Goal: Task Accomplishment & Management: Complete application form

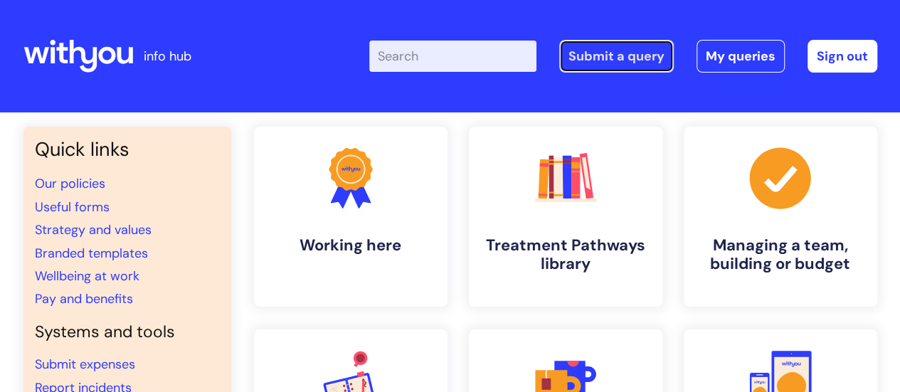
click at [605, 52] on link "Submit a query" at bounding box center [616, 56] width 115 height 33
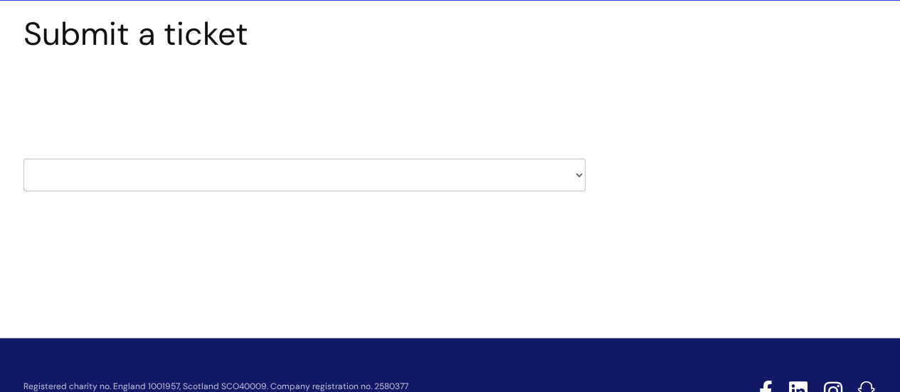
scroll to position [114, 0]
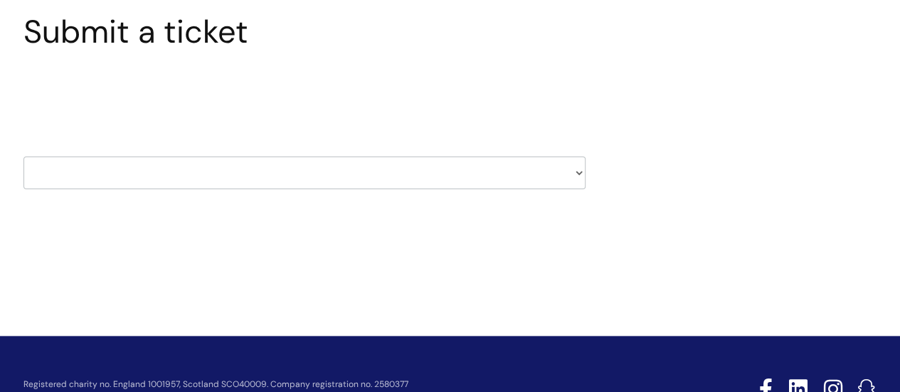
click at [155, 172] on select "HR / People IT and Support Clinical Drug Alerts Finance Accounts Data Support T…" at bounding box center [304, 172] width 562 height 33
select select "systems"
click at [23, 156] on select "HR / People IT and Support Clinical Drug Alerts Finance Accounts Data Support T…" at bounding box center [304, 172] width 562 height 33
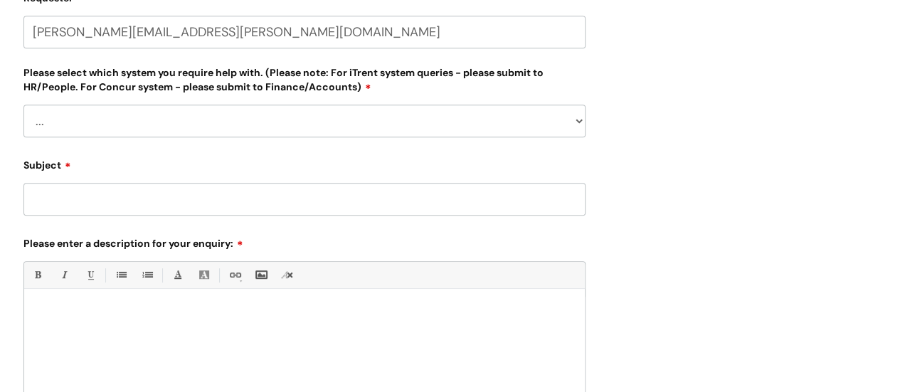
scroll to position [346, 0]
click at [106, 122] on select "... [PERSON_NAME] Helpdesk [DATE][DOMAIN_NAME] Nebula fault ILLY CarePath fault…" at bounding box center [304, 120] width 562 height 33
select select "[PERSON_NAME]"
click at [23, 104] on select "... [PERSON_NAME] Helpdesk [DATE][DOMAIN_NAME] Nebula fault ILLY CarePath fault…" at bounding box center [304, 120] width 562 height 33
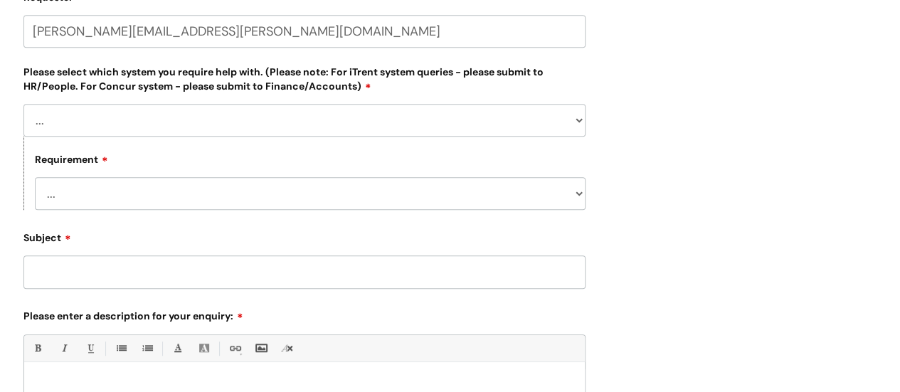
click at [107, 191] on select "... Login required Data report assistance Reporting a fault" at bounding box center [310, 193] width 551 height 33
select select "Reporting a fault"
click at [35, 177] on select "... Login required Data report assistance Reporting a fault" at bounding box center [310, 193] width 551 height 33
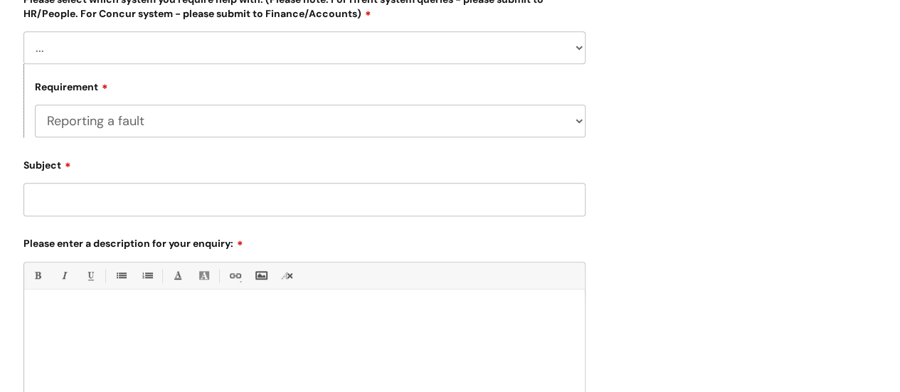
click at [143, 198] on input "Subject" at bounding box center [304, 199] width 562 height 33
type input "EDI flag"
click at [86, 318] on p at bounding box center [304, 313] width 539 height 13
paste div
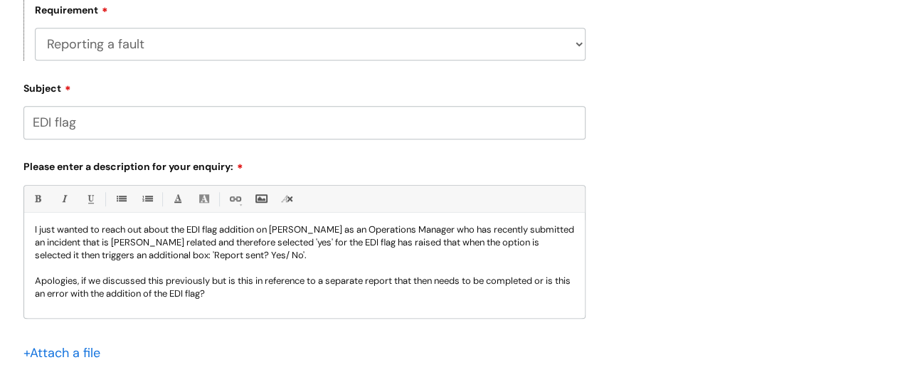
scroll to position [13, 0]
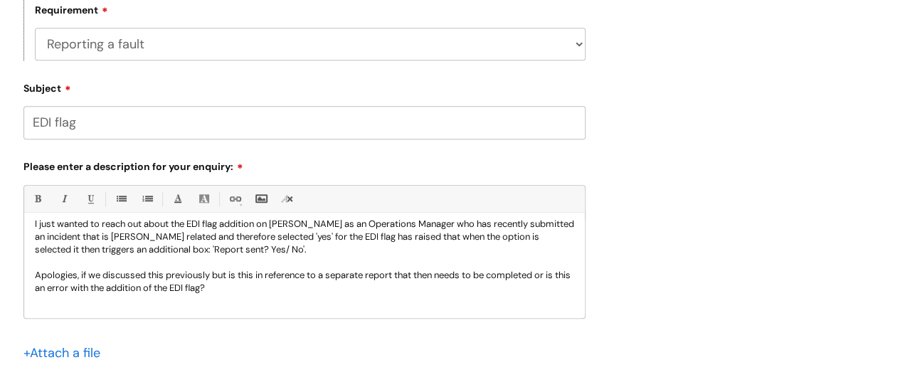
click at [81, 275] on p "Apologies, if we discussed this previously but is this in reference to a separa…" at bounding box center [304, 282] width 539 height 26
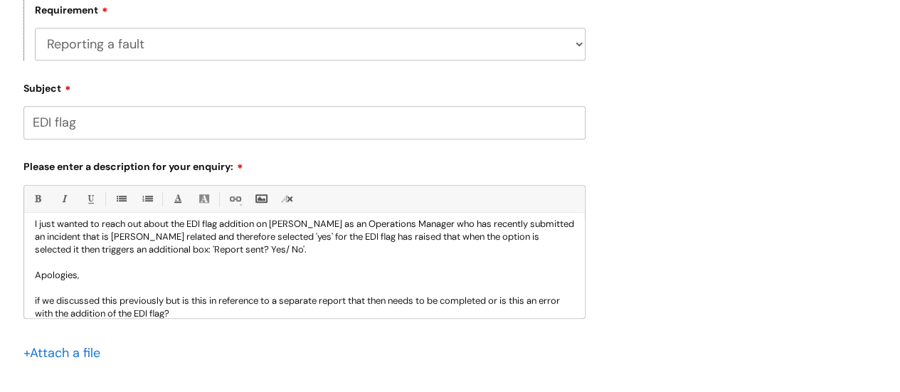
click at [82, 275] on p "Apologies," at bounding box center [304, 275] width 539 height 13
click at [84, 272] on p "Apologies, when I requested for this addition to be made I" at bounding box center [304, 275] width 539 height 13
click at [253, 276] on p "When I requested for this addition to be made I" at bounding box center [304, 275] width 539 height 13
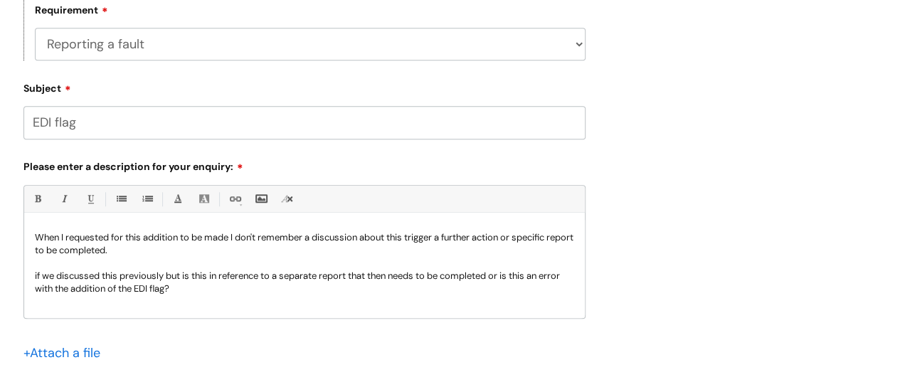
scroll to position [51, 0]
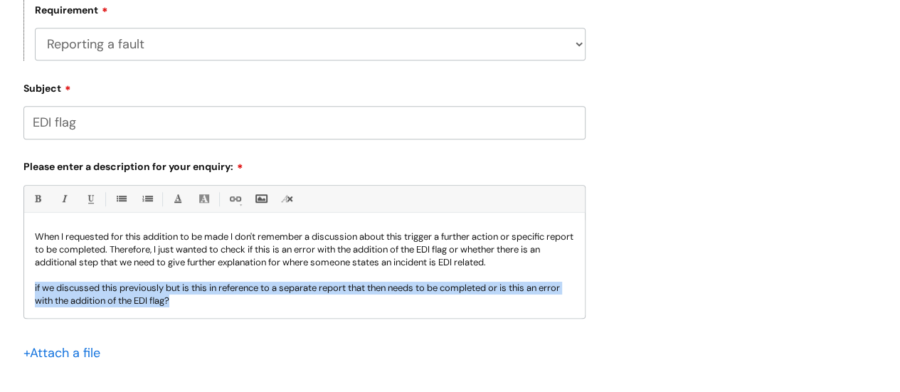
drag, startPoint x: 207, startPoint y: 299, endPoint x: 14, endPoint y: 292, distance: 193.6
click at [14, 292] on div "Submit a ticket Select issue type HR / People IT and Support Clinical Drug Aler…" at bounding box center [304, 42] width 583 height 823
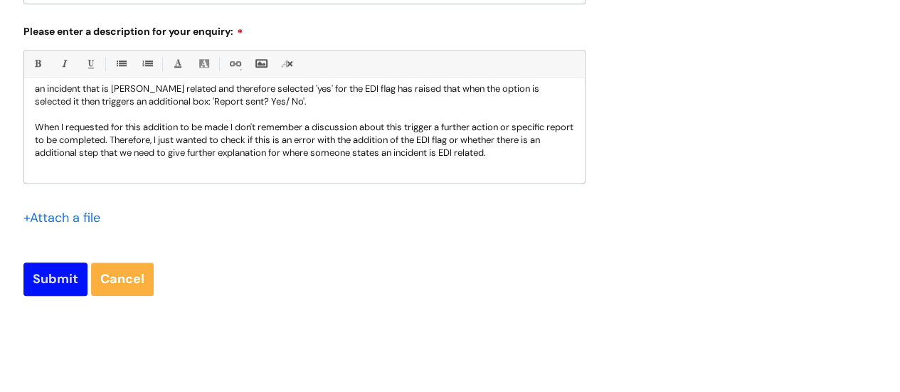
scroll to position [632, 0]
click at [45, 276] on input "Submit" at bounding box center [55, 278] width 64 height 33
type input "Please Wait..."
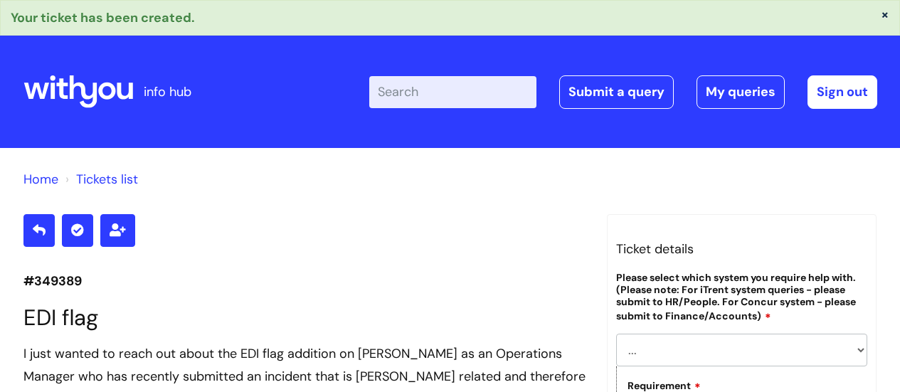
select select "[PERSON_NAME]"
select select "Reporting a fault"
